Goal: Check status: Check status

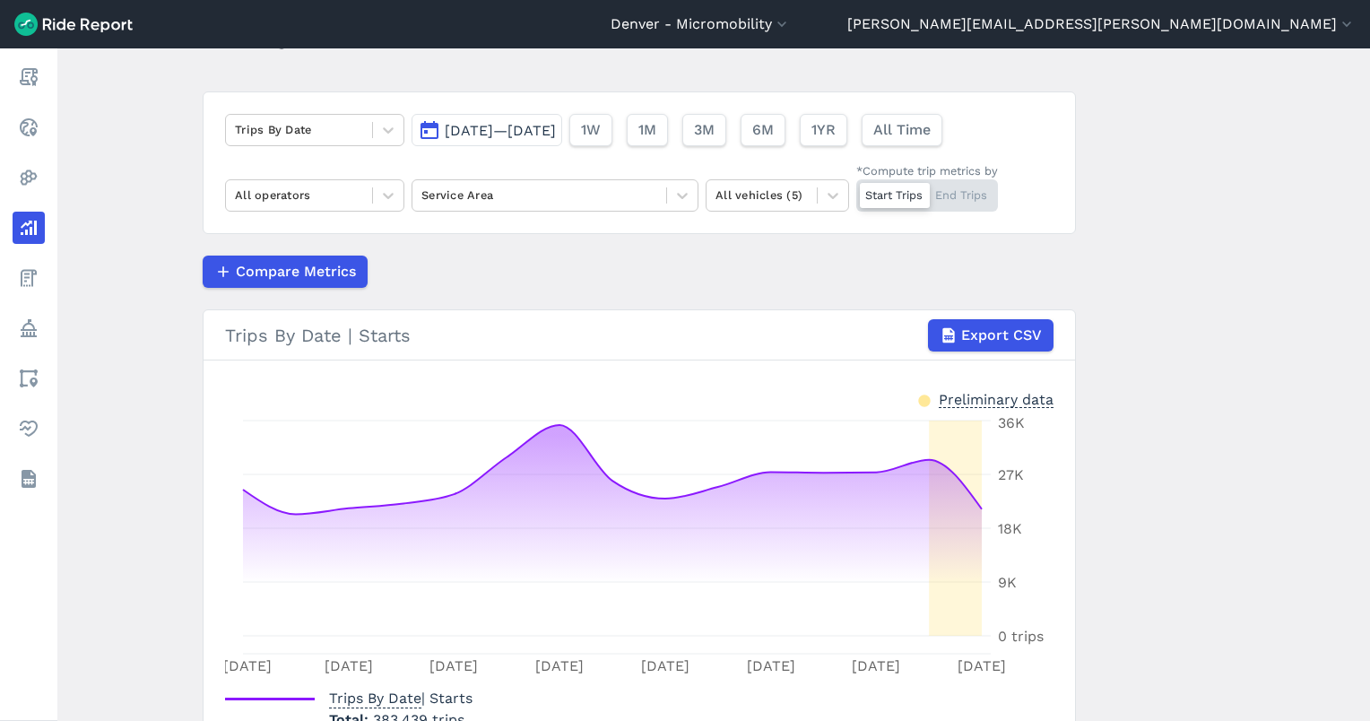
scroll to position [119, 0]
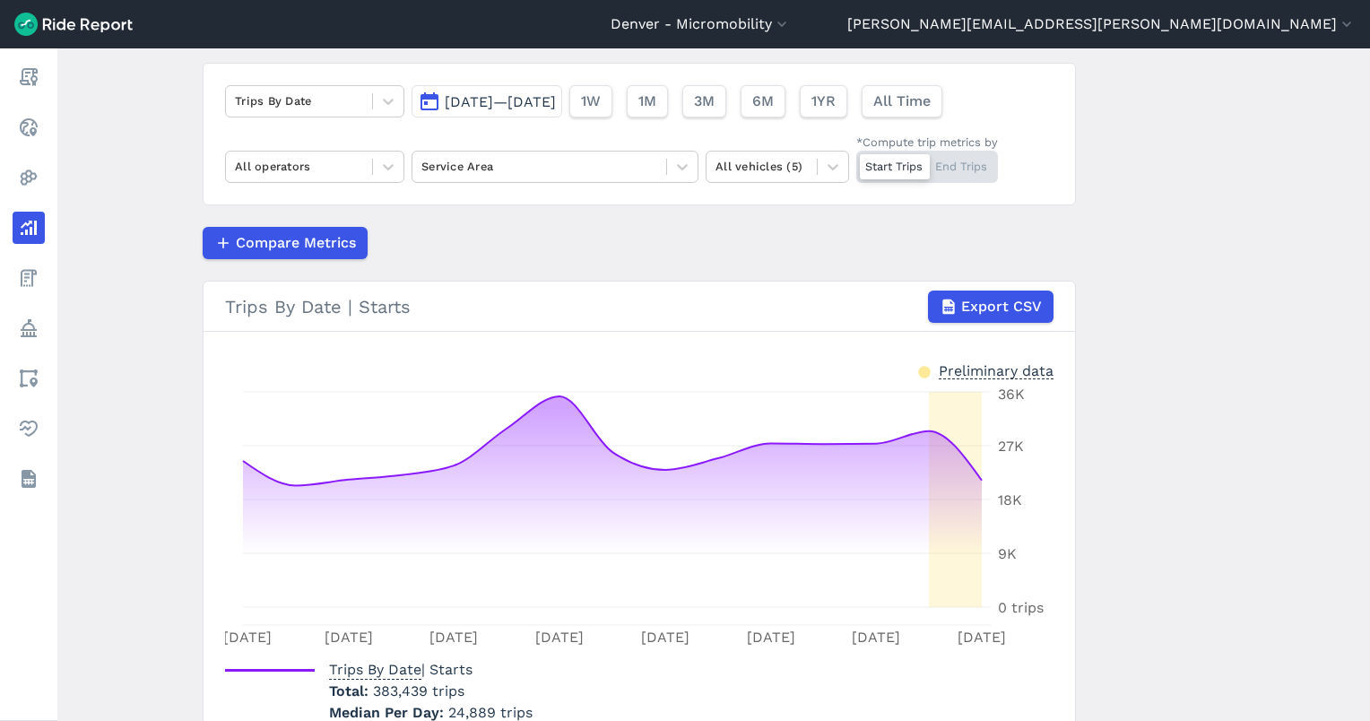
click at [725, 117] on div "Trips By Date [DATE]—[DATE] 1W 1M 3M 6M 1YR All Time All operators Service Area…" at bounding box center [640, 134] width 874 height 143
click at [667, 112] on button "1M" at bounding box center [646, 101] width 41 height 32
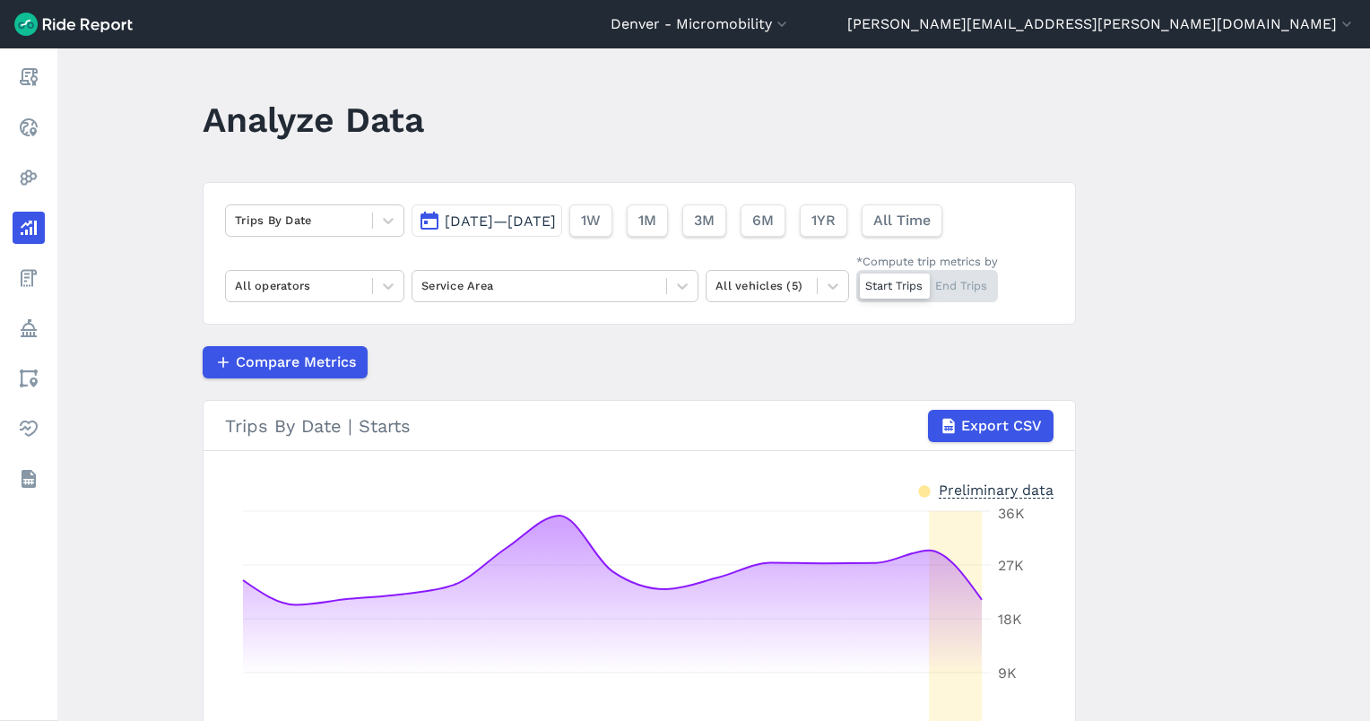
click at [562, 205] on button "[DATE]—[DATE]" at bounding box center [487, 220] width 151 height 32
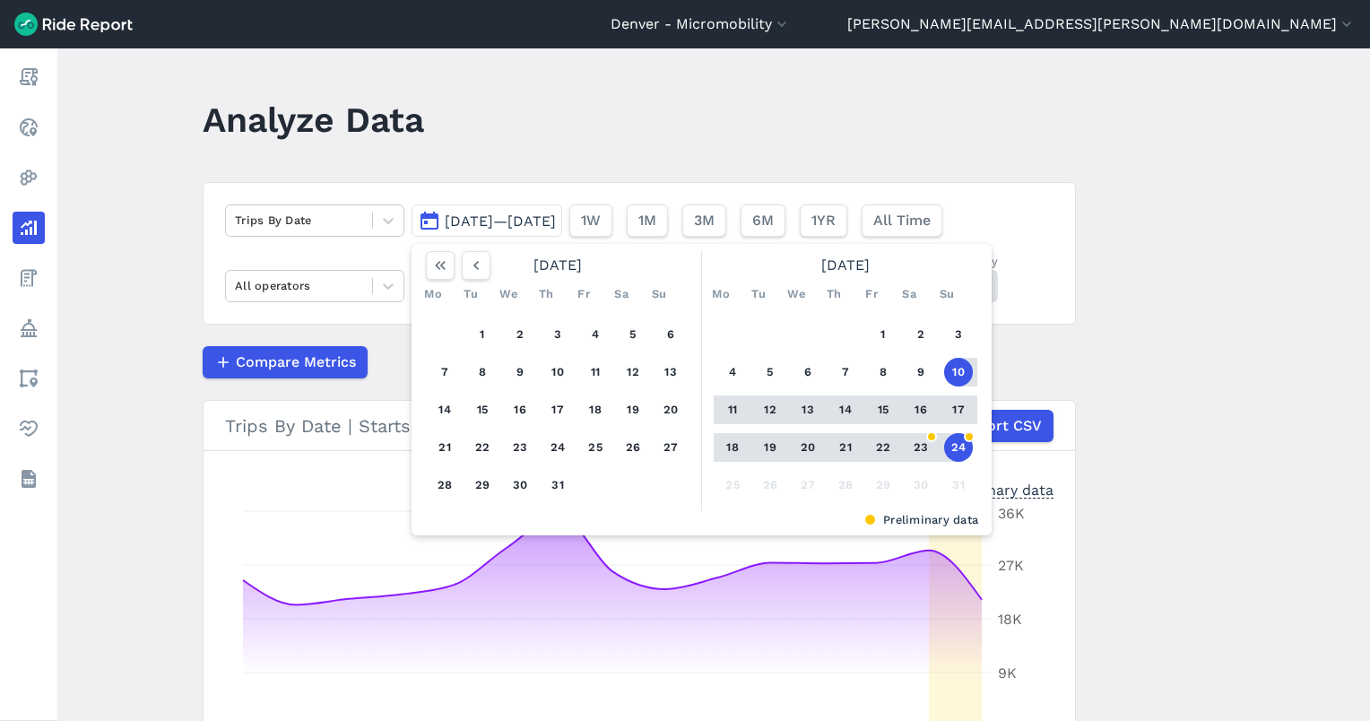
click at [952, 446] on button "24" at bounding box center [958, 447] width 29 height 29
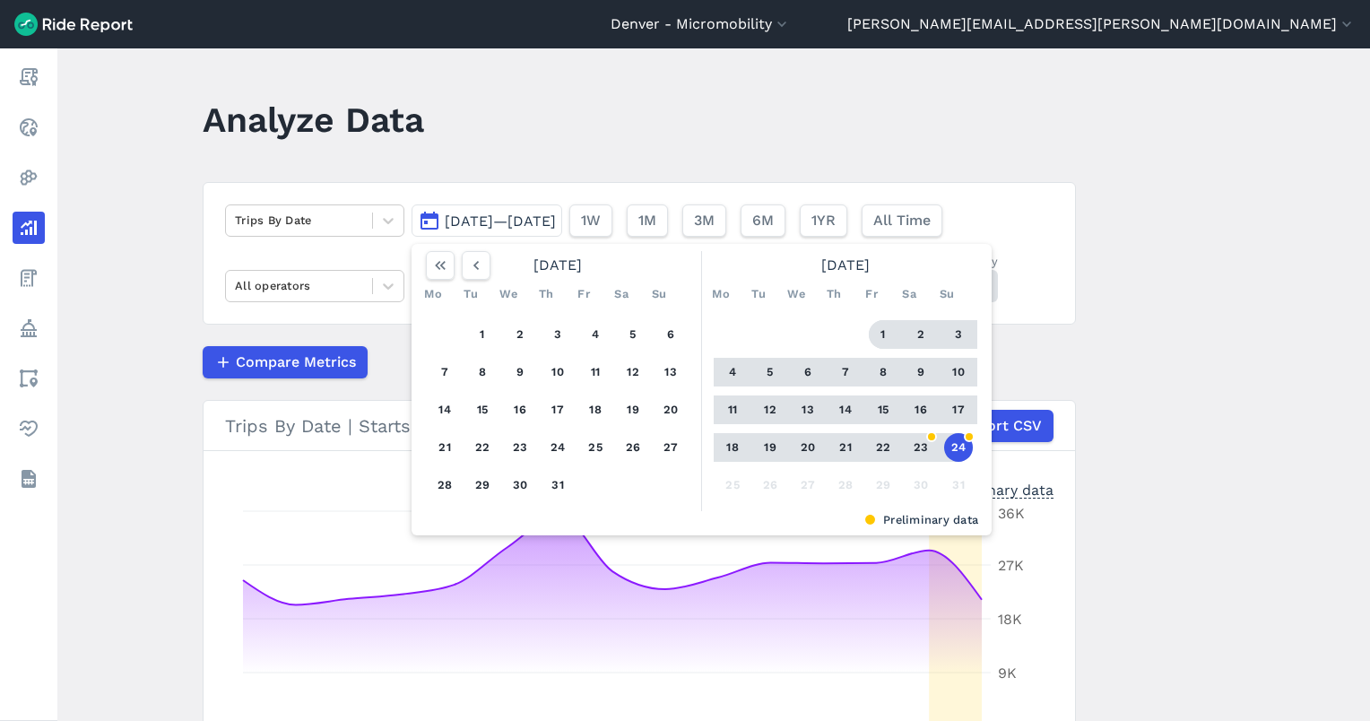
click at [879, 330] on button "1" at bounding box center [883, 334] width 29 height 29
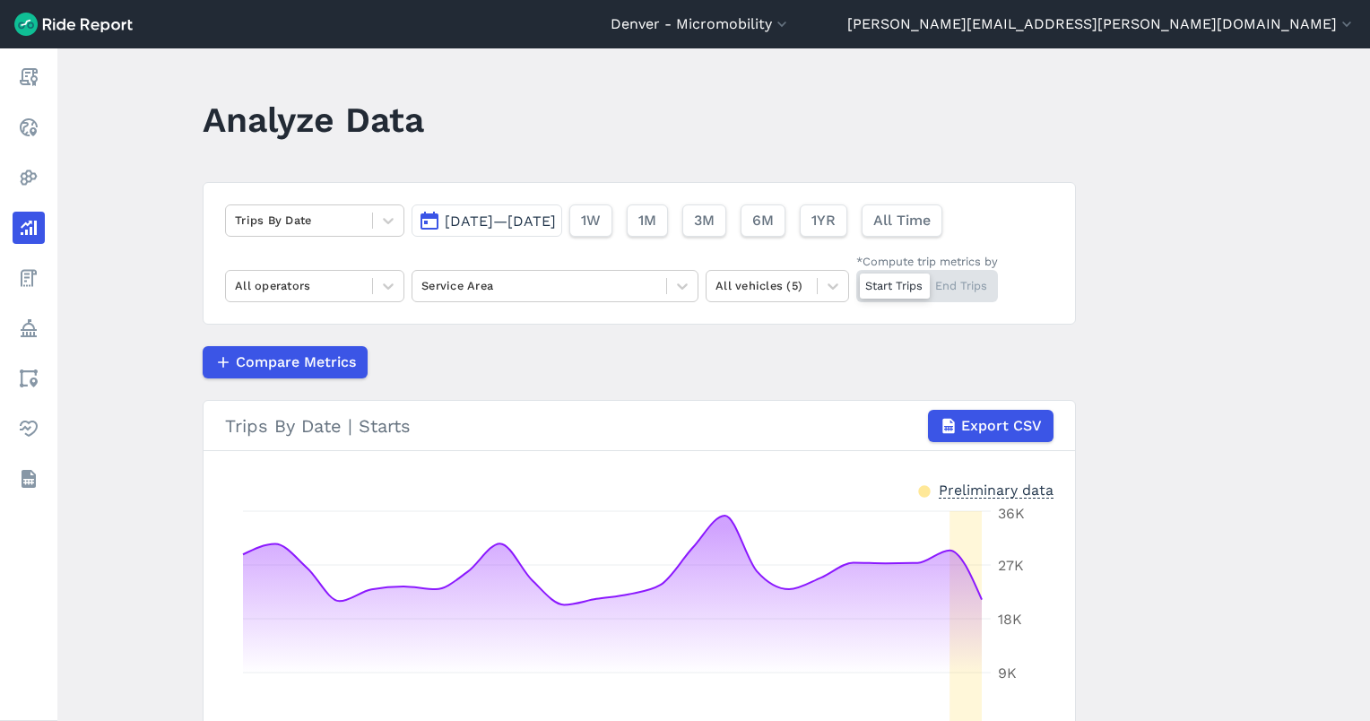
click at [540, 225] on span "Aug 1, 2025—Aug 24, 2025" at bounding box center [500, 221] width 111 height 17
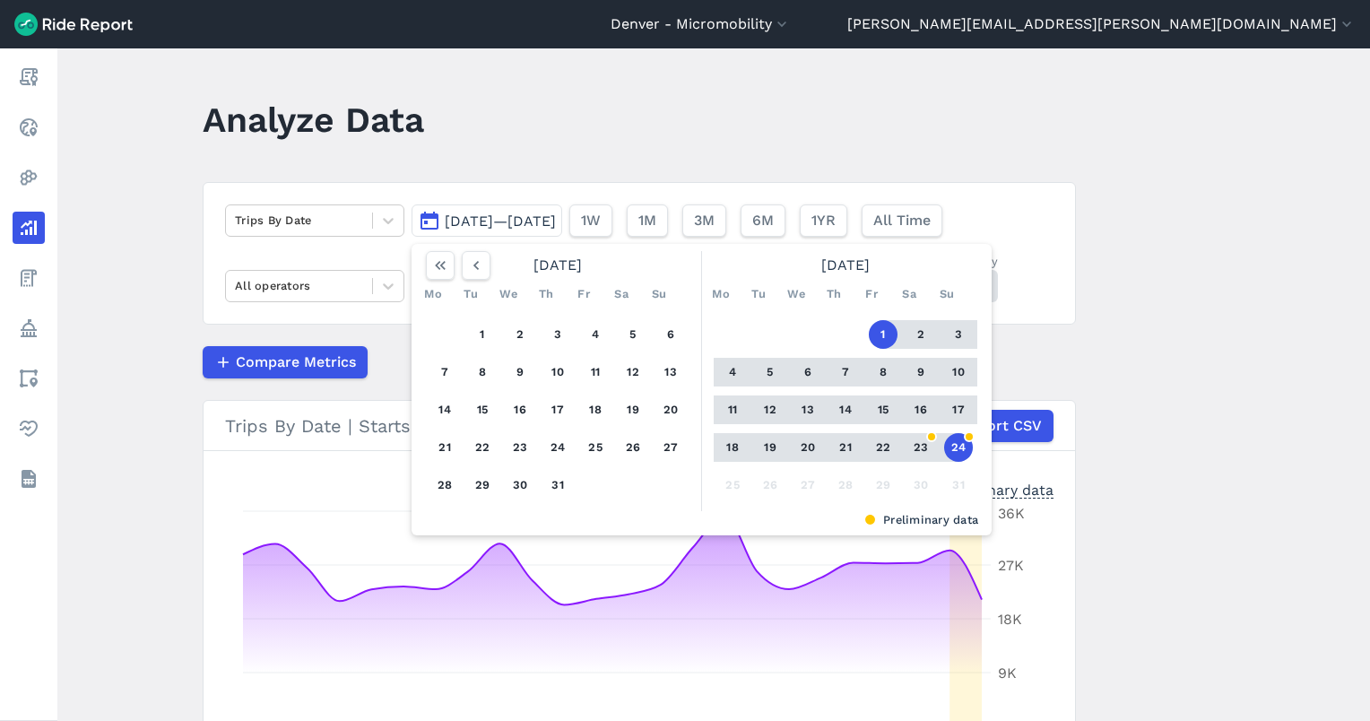
click at [944, 446] on button "24" at bounding box center [958, 447] width 29 height 29
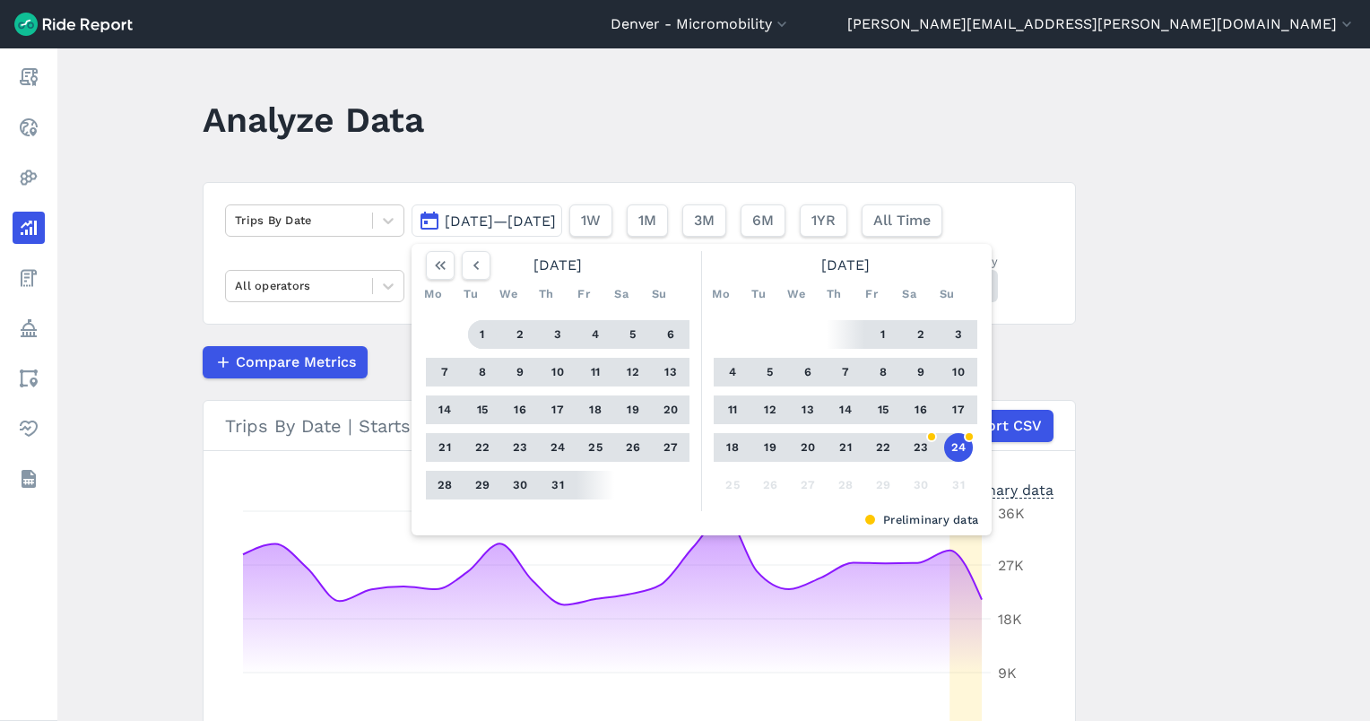
click at [478, 330] on button "1" at bounding box center [482, 334] width 29 height 29
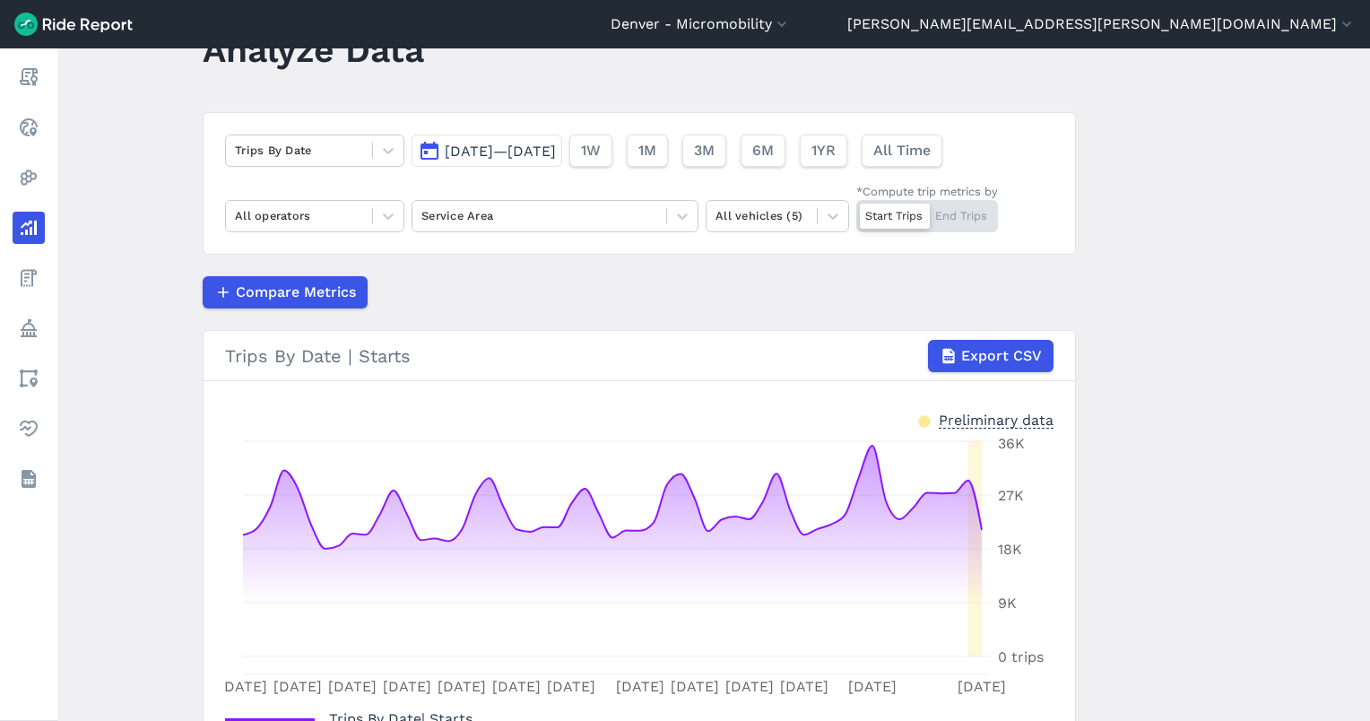
scroll to position [119, 0]
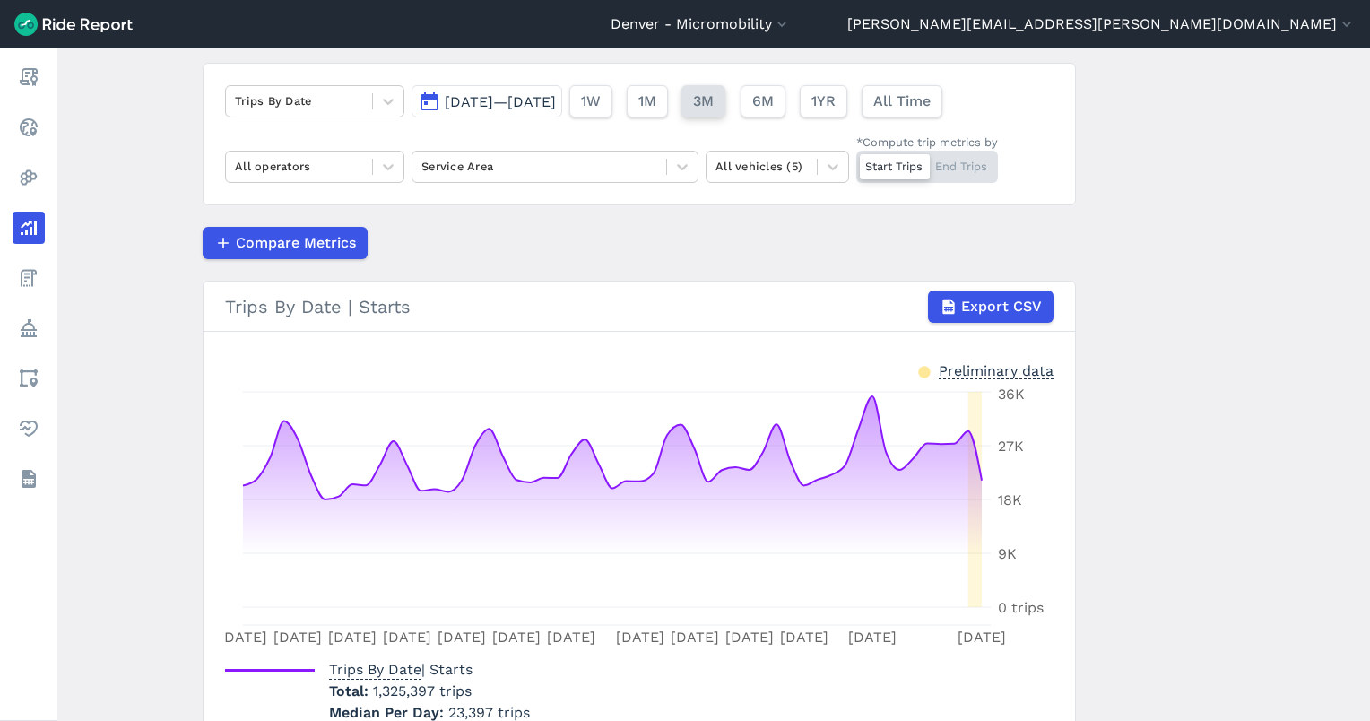
click at [714, 91] on span "3M" at bounding box center [703, 102] width 21 height 22
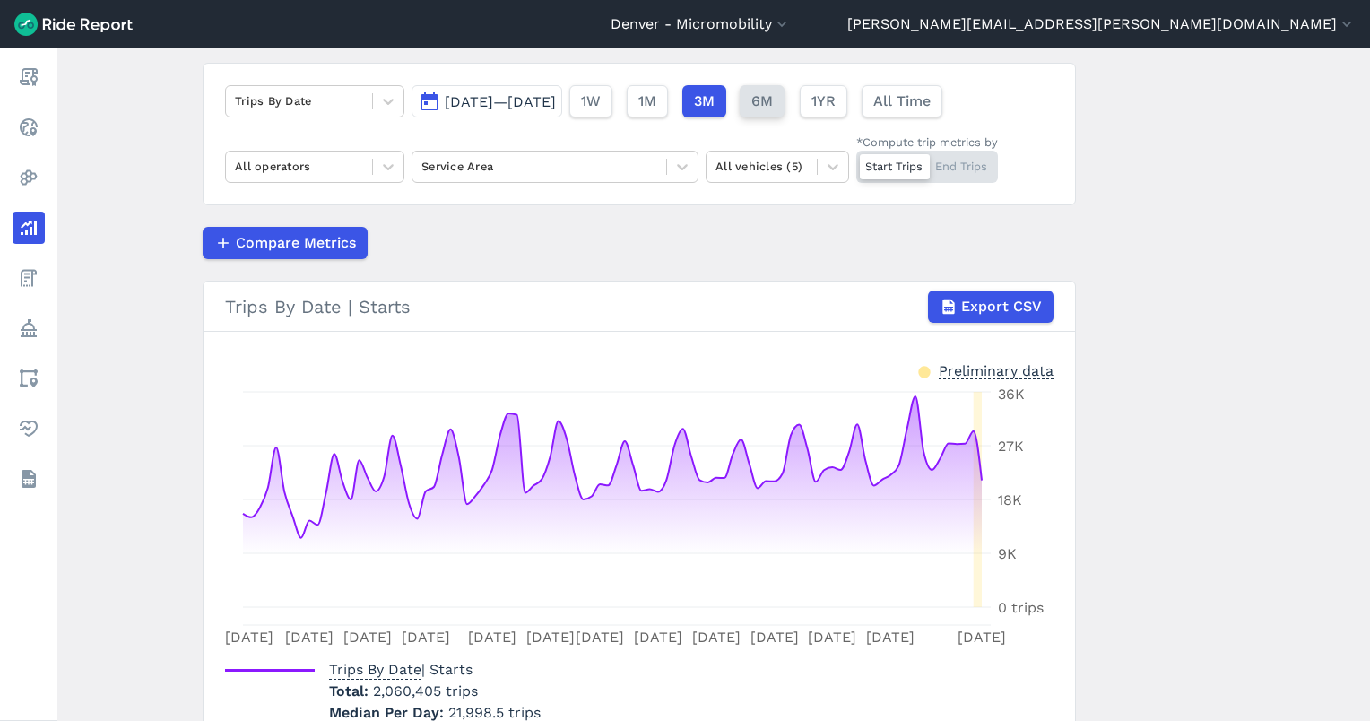
click at [785, 97] on button "6M" at bounding box center [762, 101] width 45 height 32
